Goal: Information Seeking & Learning: Learn about a topic

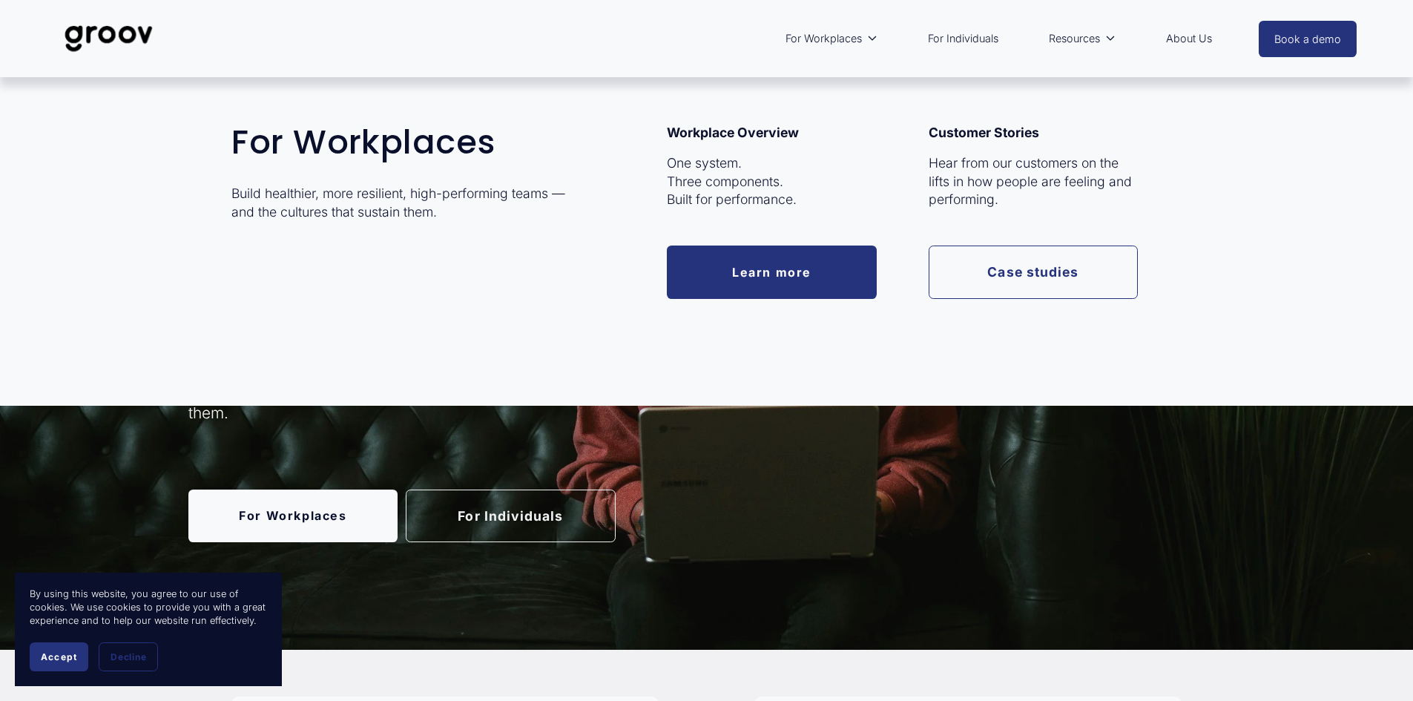
click at [717, 267] on link "Learn more" at bounding box center [772, 271] width 210 height 53
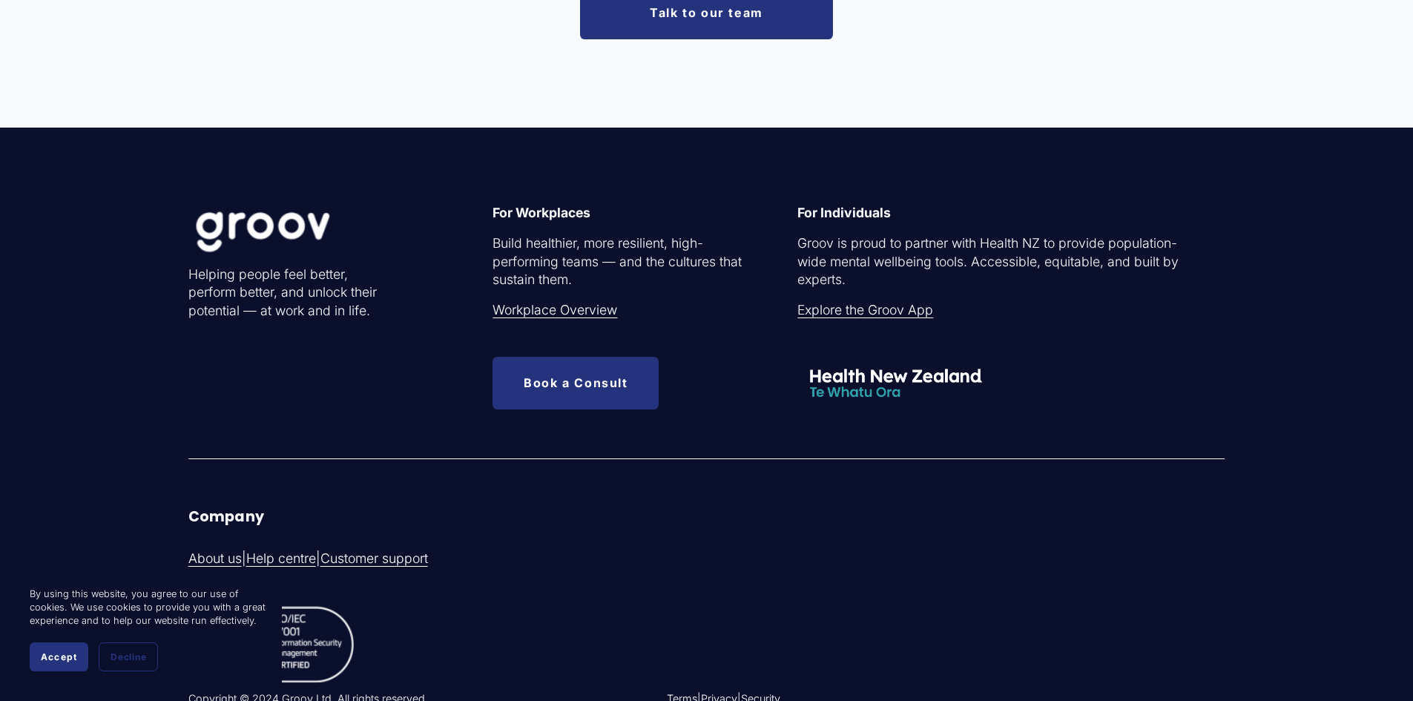
scroll to position [4820, 0]
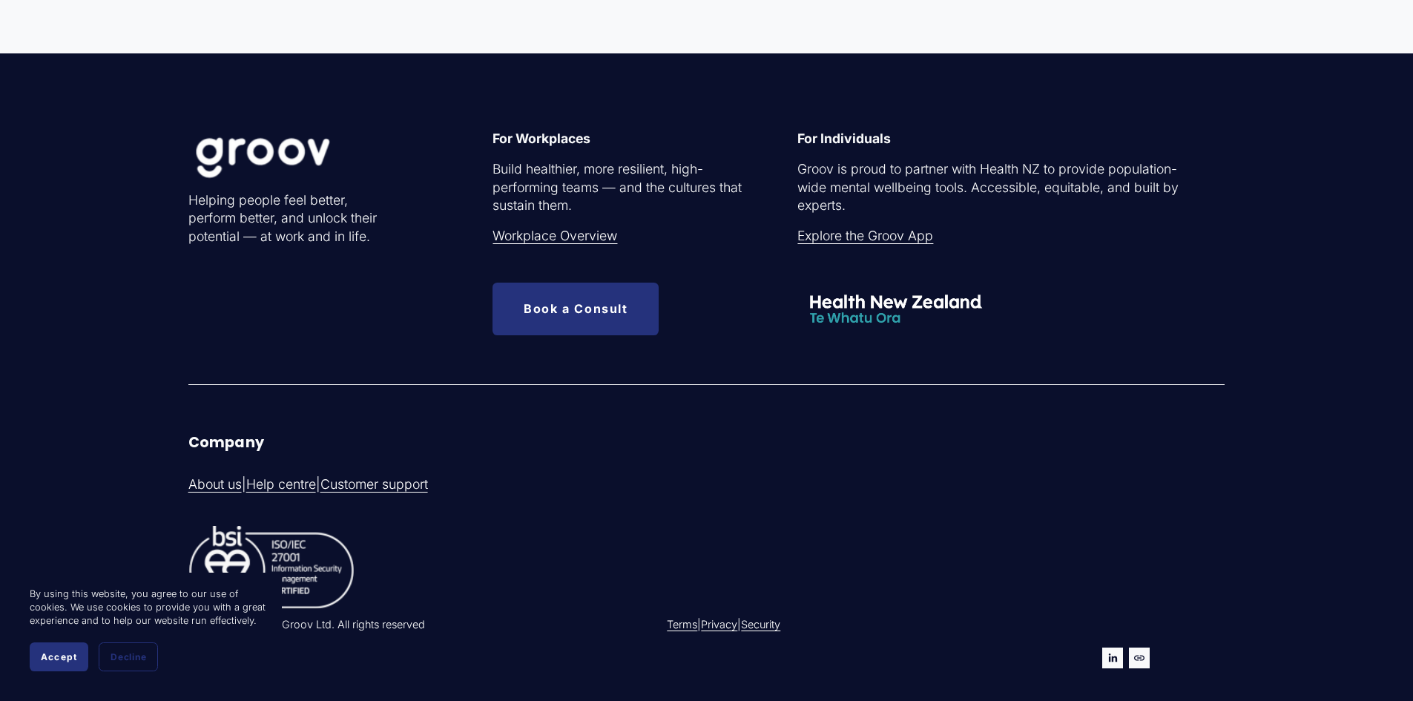
click at [536, 245] on link "Workplace Overview" at bounding box center [554, 236] width 125 height 19
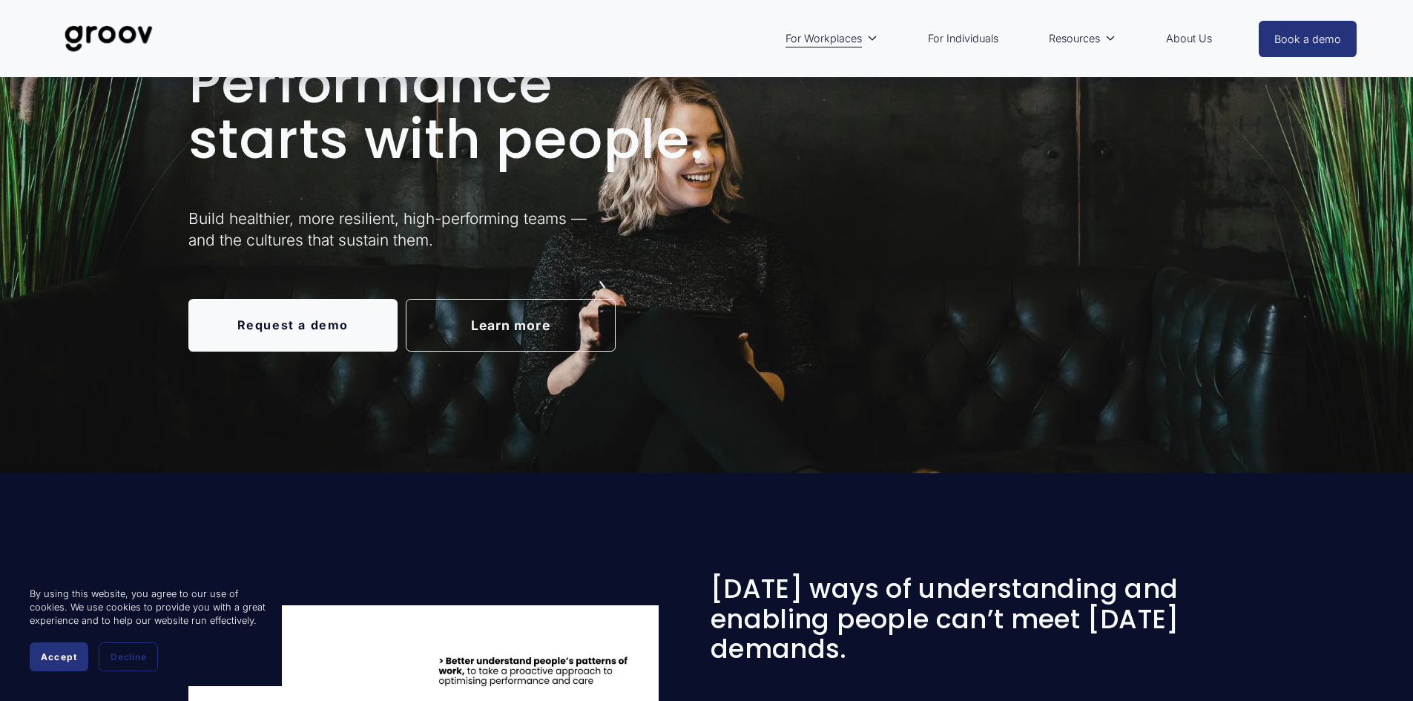
scroll to position [74, 0]
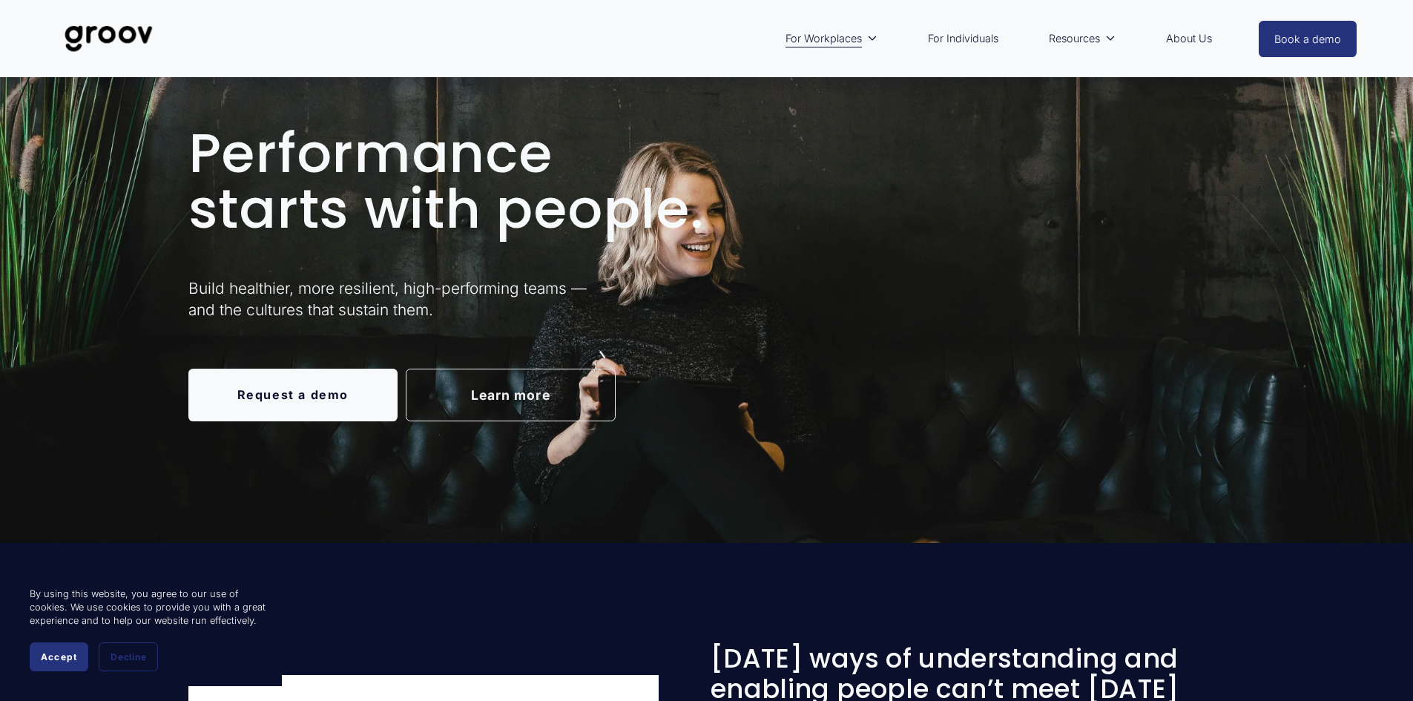
click at [317, 400] on link "Request a demo" at bounding box center [293, 395] width 210 height 53
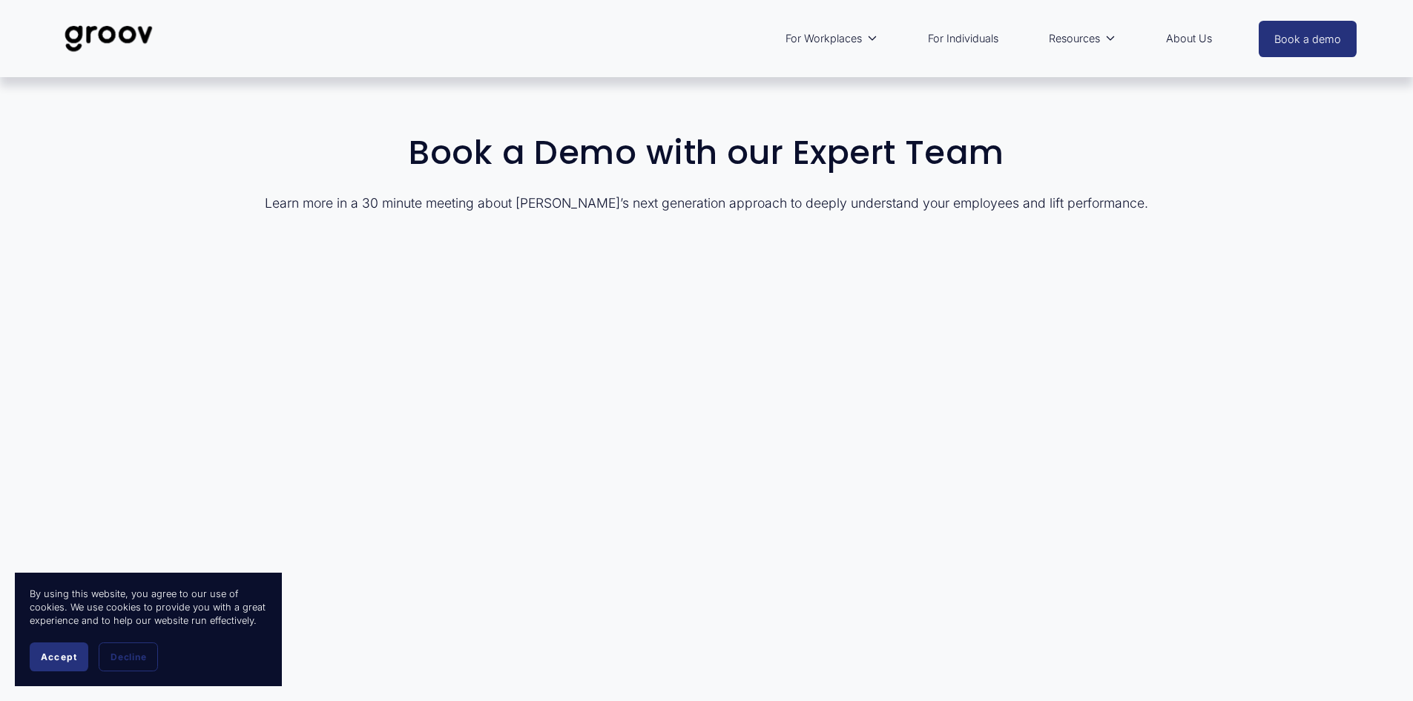
click at [108, 30] on img at bounding box center [108, 38] width 105 height 49
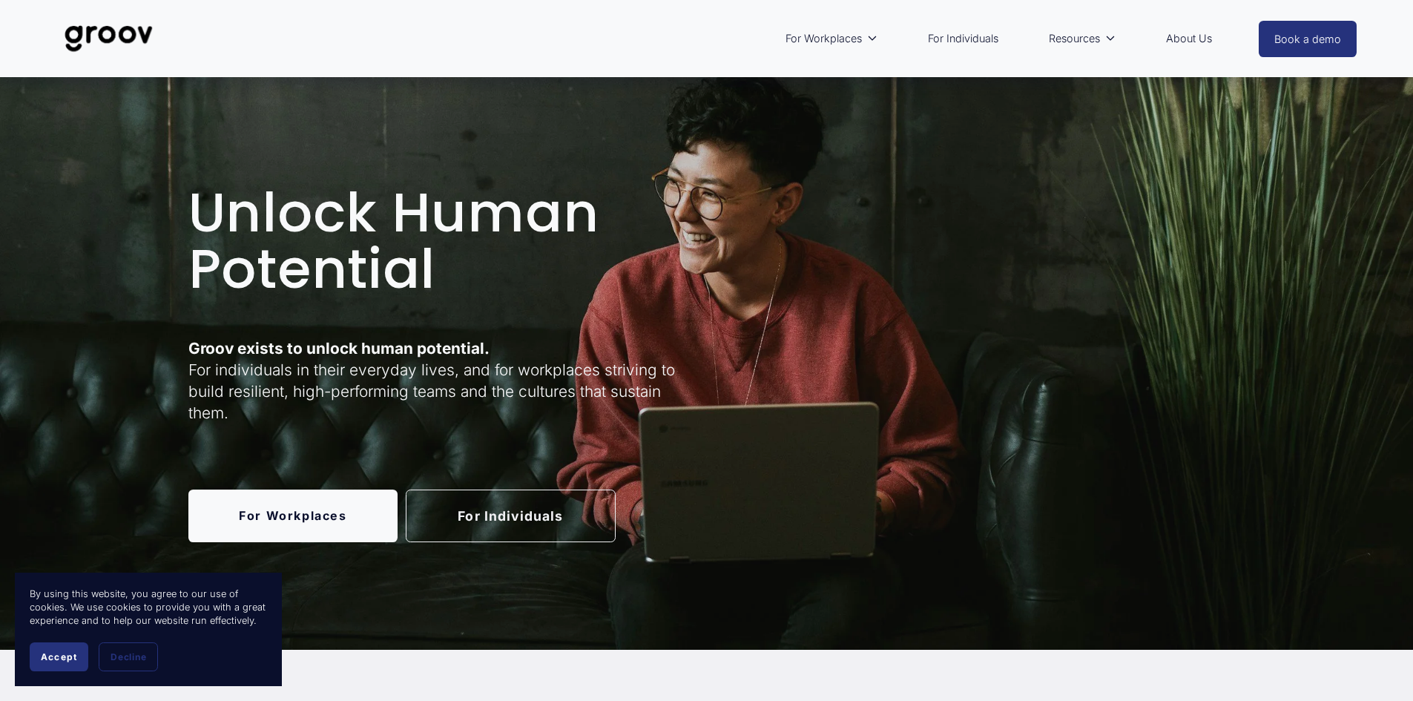
click at [1179, 39] on link "About Us" at bounding box center [1188, 39] width 61 height 34
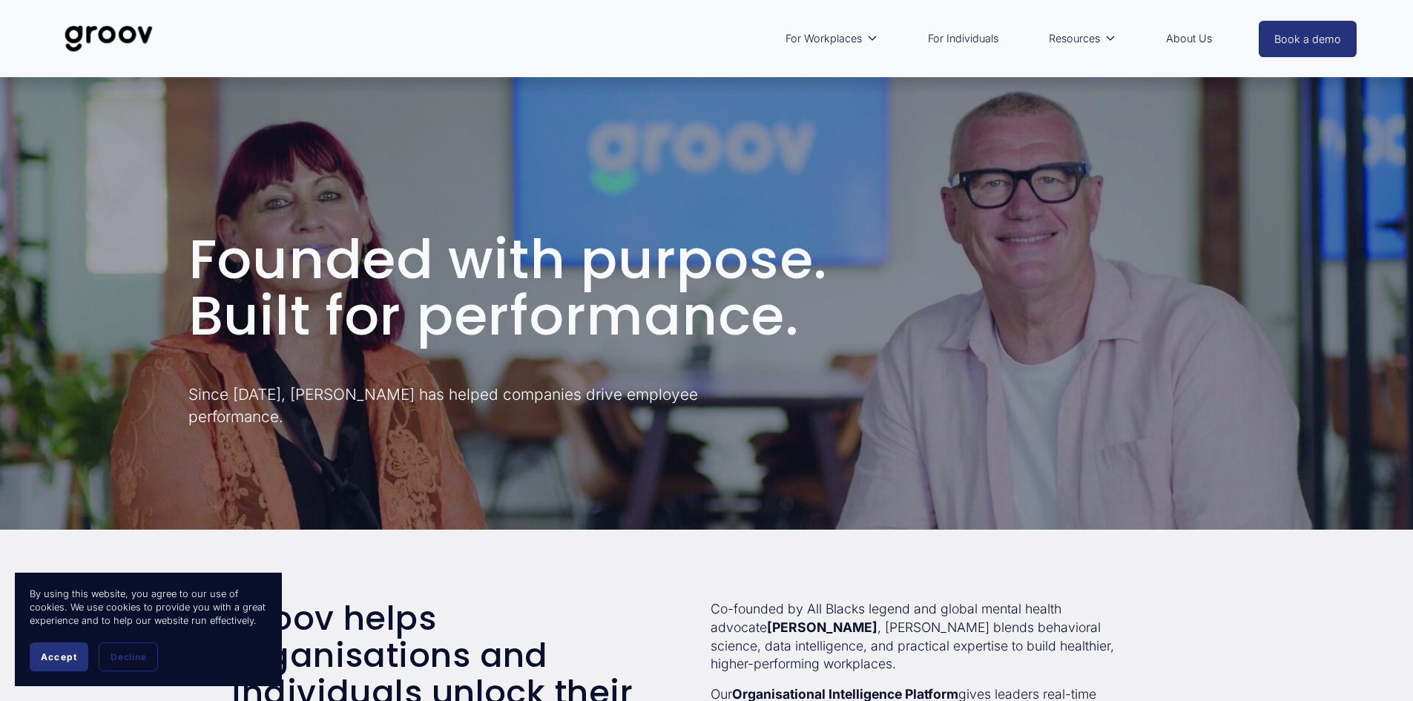
click at [60, 659] on span "Accept" at bounding box center [59, 656] width 36 height 11
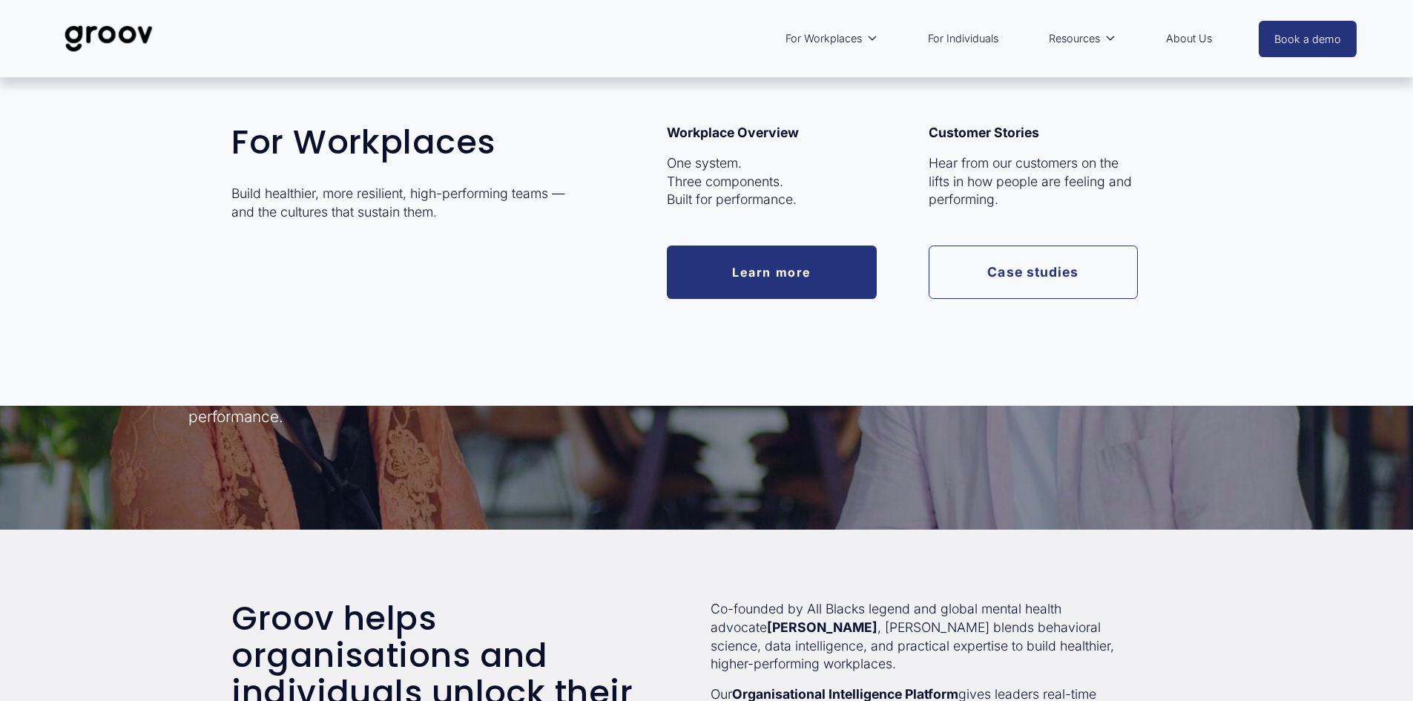
click at [1009, 261] on link "Case studies" at bounding box center [1033, 271] width 210 height 53
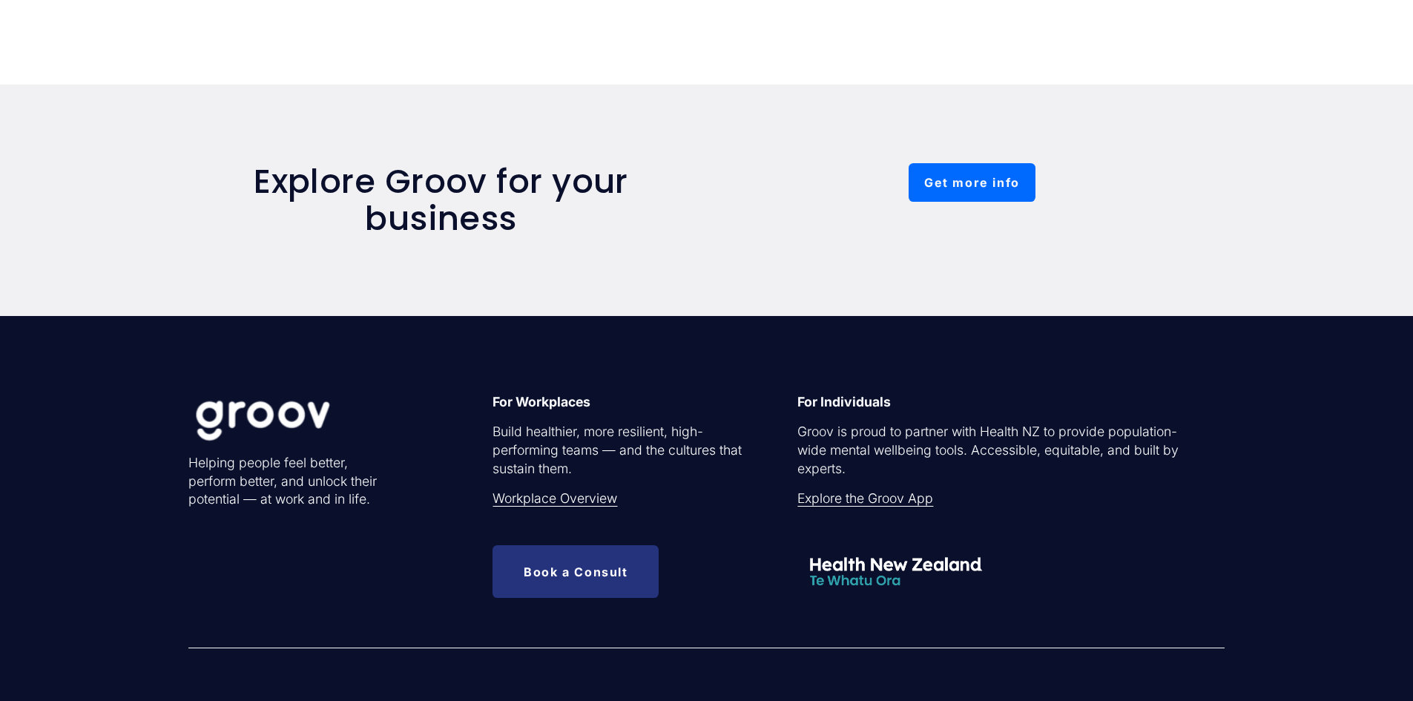
scroll to position [1706, 0]
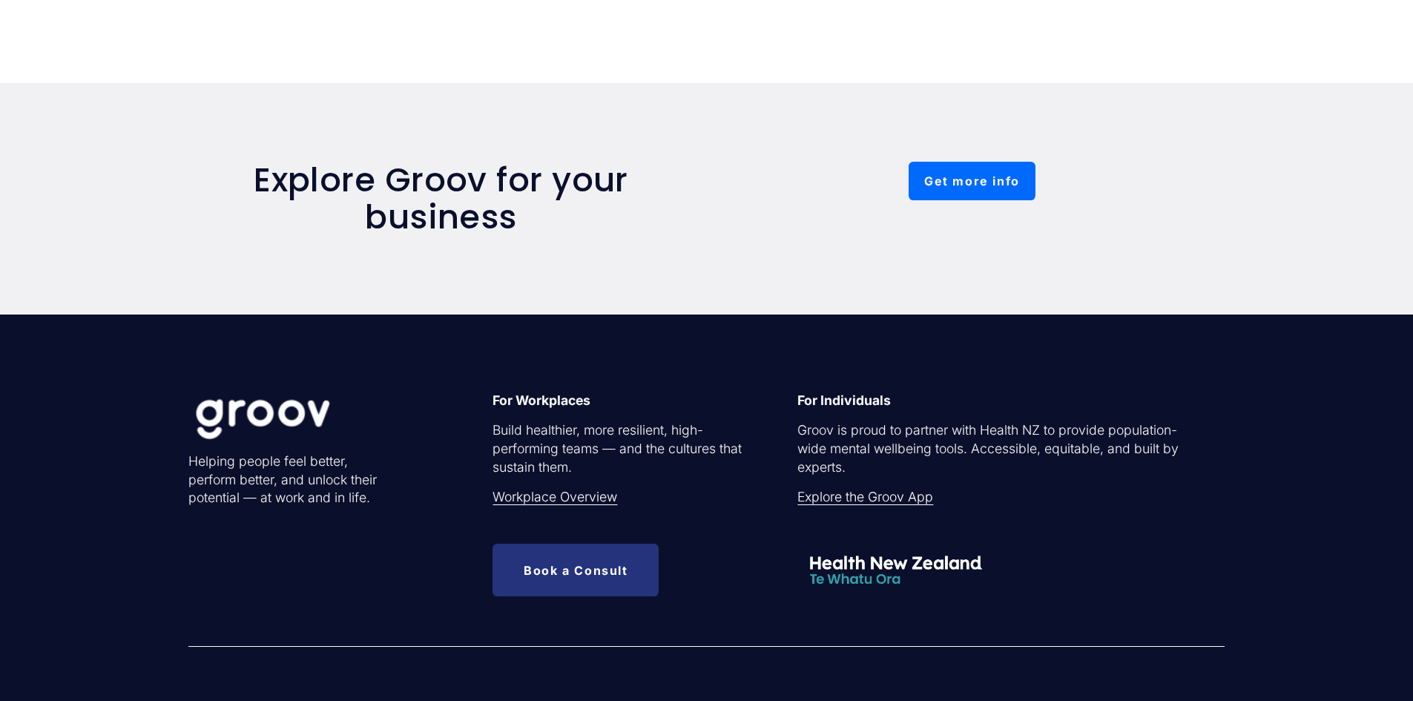
click at [987, 177] on link "Get more info" at bounding box center [971, 181] width 126 height 39
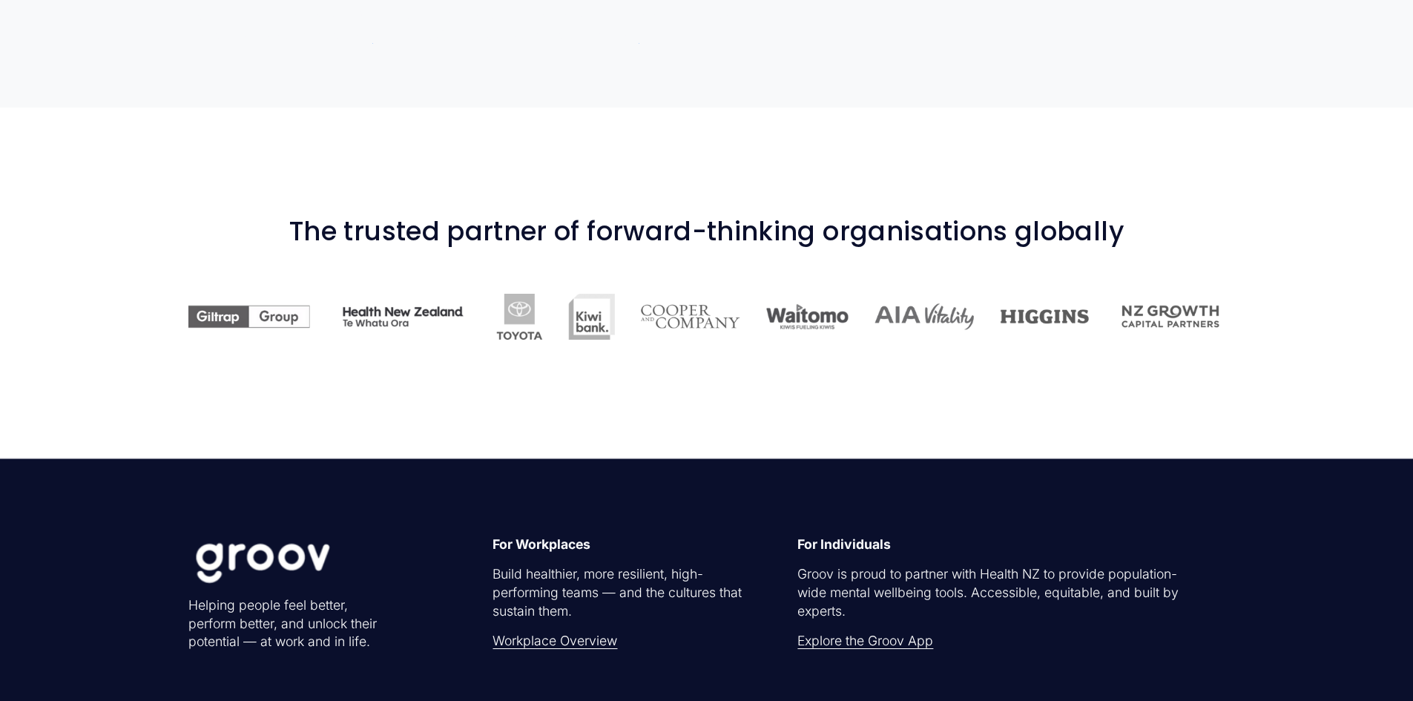
scroll to position [964, 0]
